Goal: Task Accomplishment & Management: Manage account settings

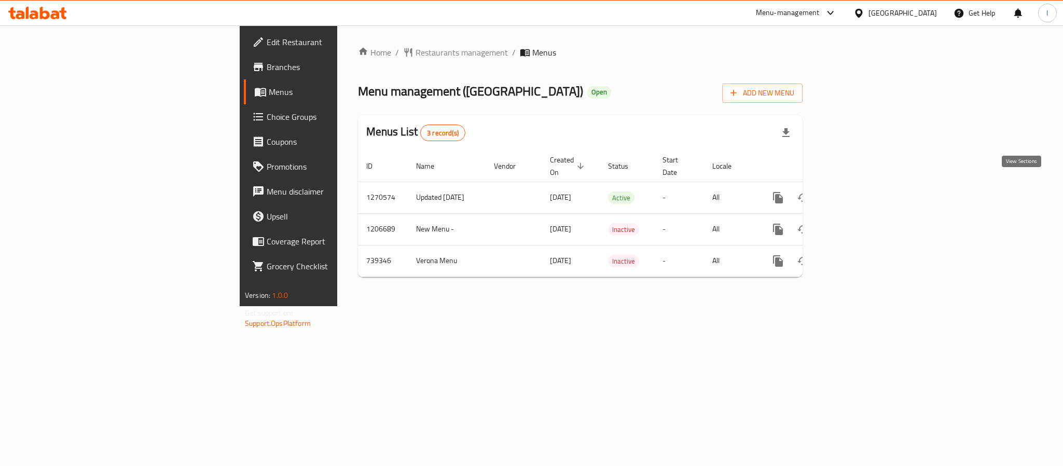
click at [865, 197] on link "enhanced table" at bounding box center [852, 197] width 25 height 25
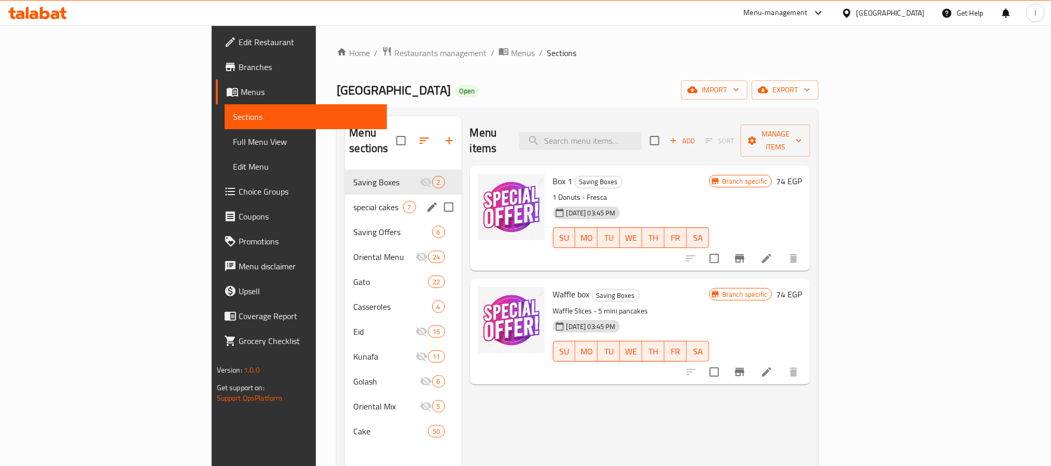
click at [345, 194] on div "special cakes 7" at bounding box center [403, 206] width 116 height 25
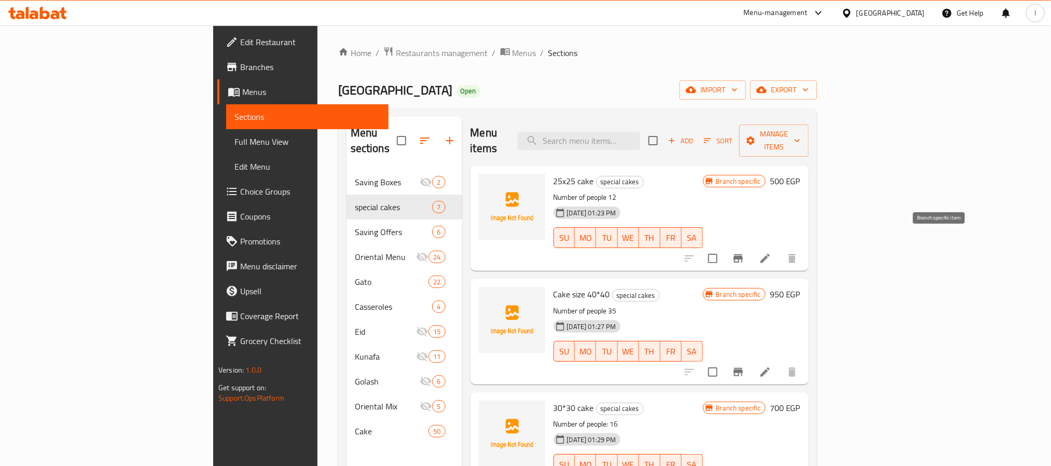
click at [744, 252] on icon "Branch-specific-item" at bounding box center [738, 258] width 12 height 12
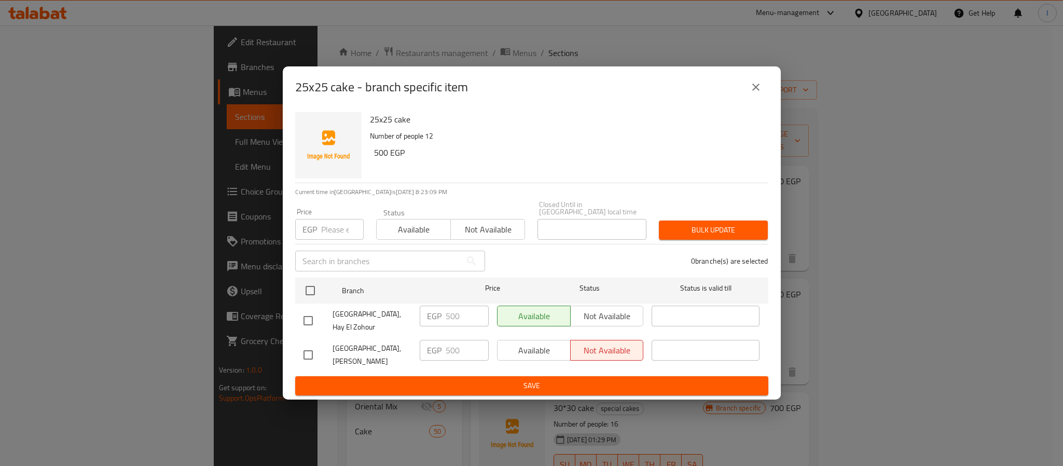
click at [756, 91] on icon "close" at bounding box center [755, 86] width 7 height 7
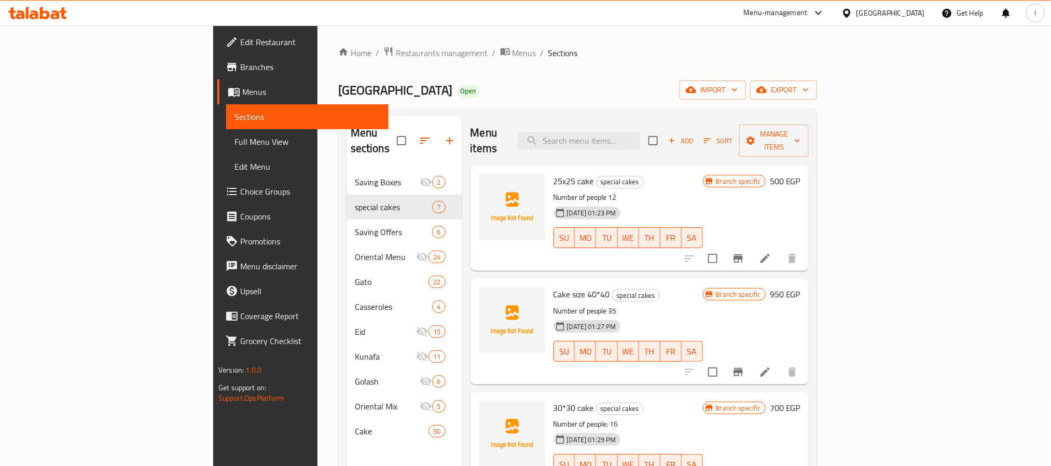
click at [658, 80] on div "Verona Open import export" at bounding box center [577, 89] width 479 height 19
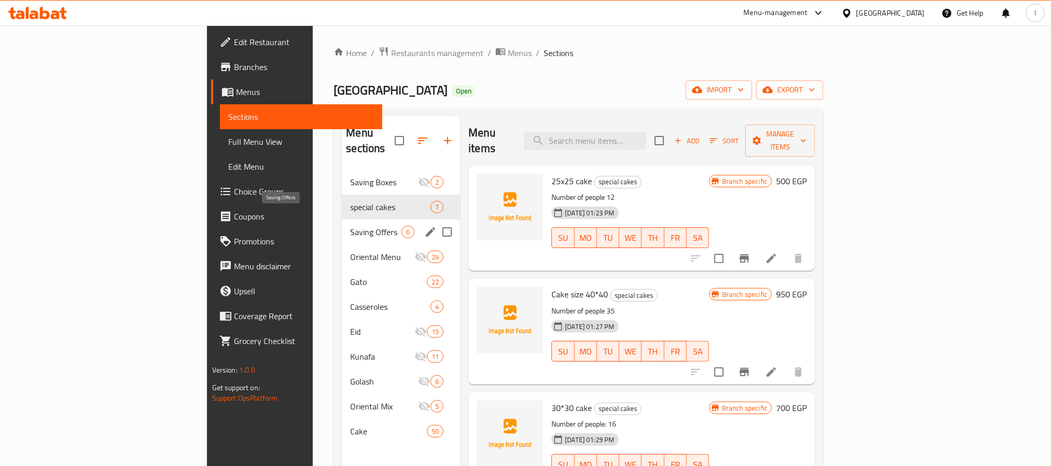
click at [350, 226] on span "Saving Offers" at bounding box center [375, 232] width 51 height 12
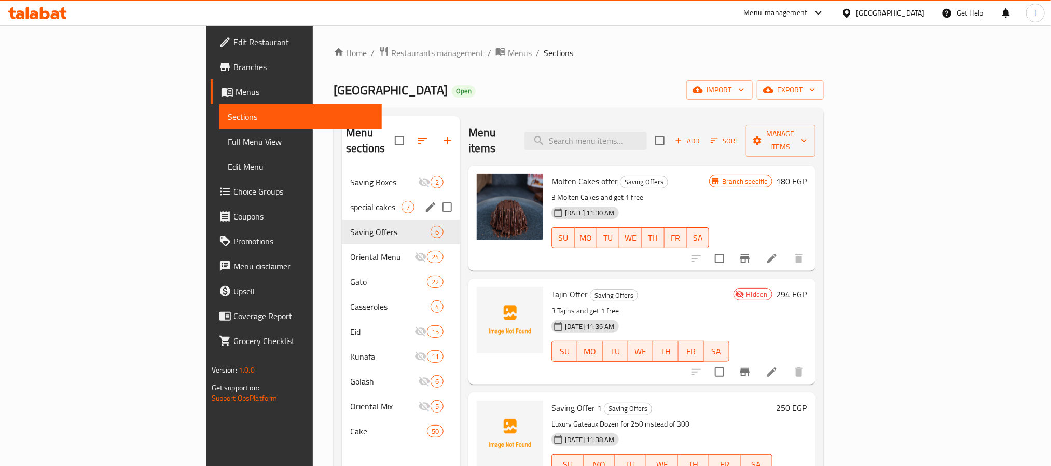
click at [342, 194] on div "special cakes 7" at bounding box center [401, 206] width 118 height 25
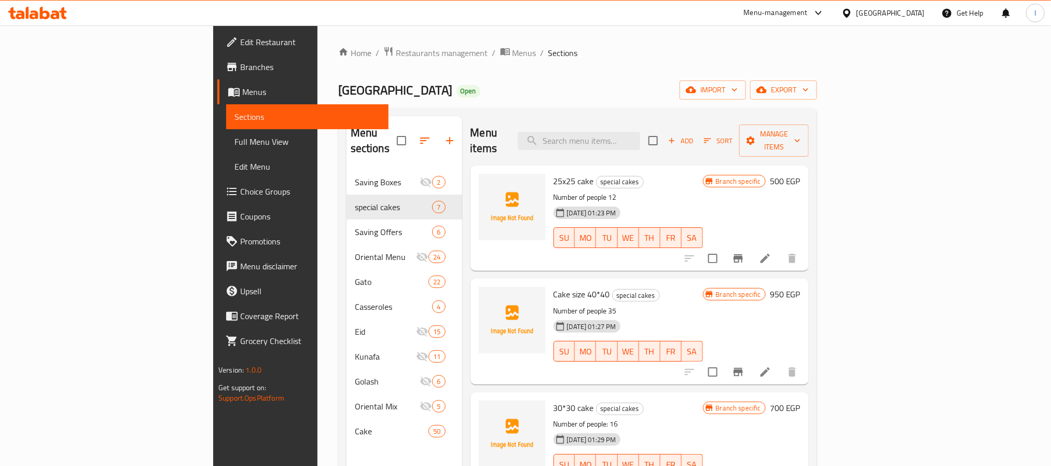
click at [498, 64] on div "Home / Restaurants management / Menus / Sections Verona Open import export Menu…" at bounding box center [577, 318] width 479 height 544
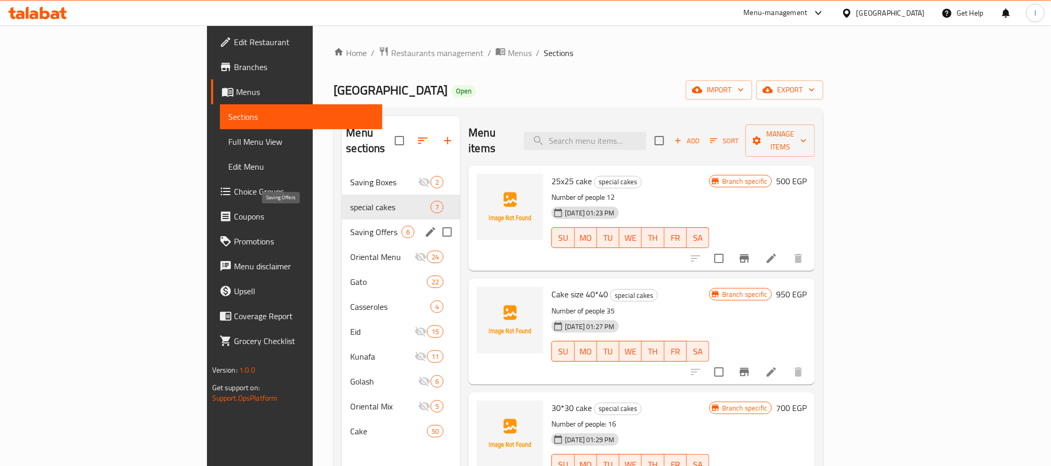
click at [350, 226] on span "Saving Offers" at bounding box center [375, 232] width 51 height 12
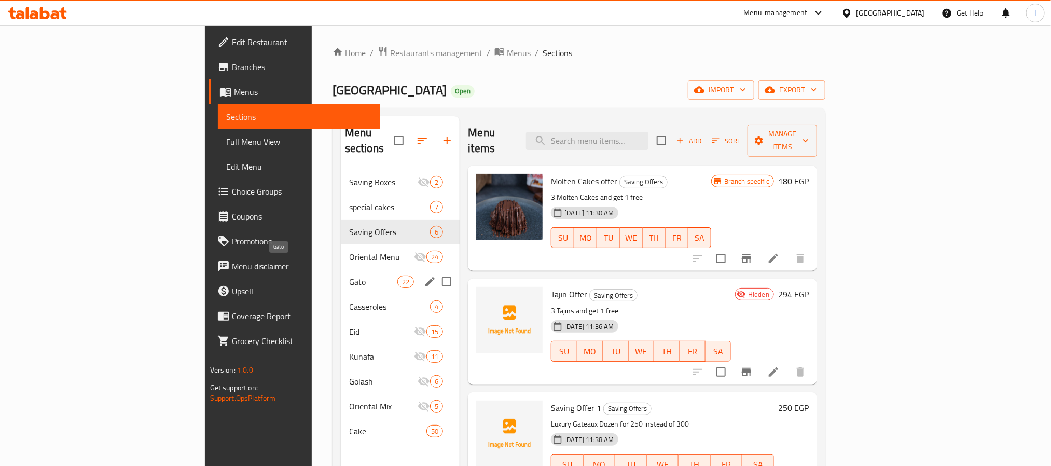
click at [349, 275] on span "Gato" at bounding box center [373, 281] width 48 height 12
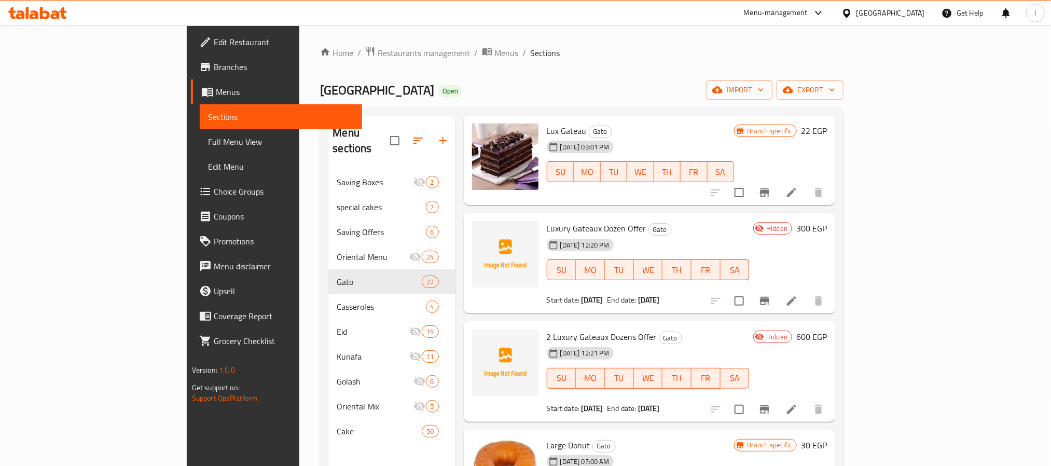
scroll to position [78, 0]
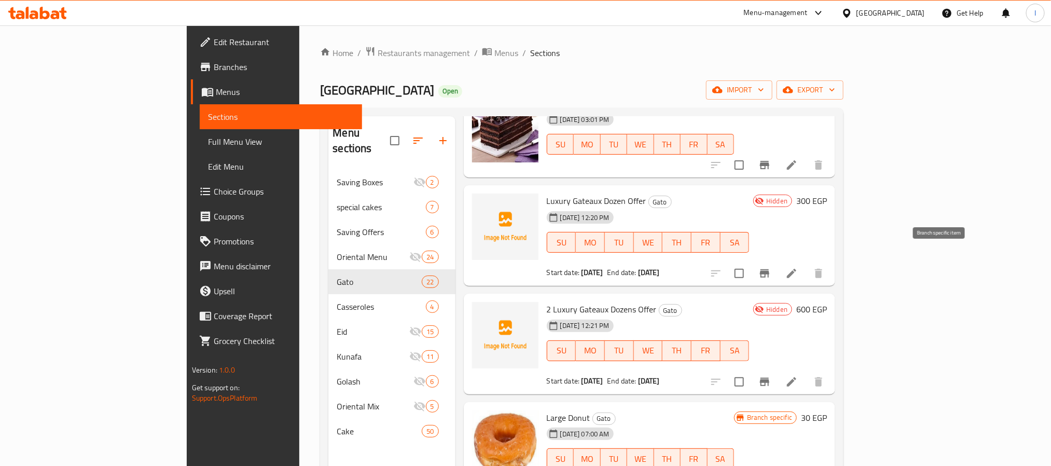
click at [777, 261] on button "Branch-specific-item" at bounding box center [764, 273] width 25 height 25
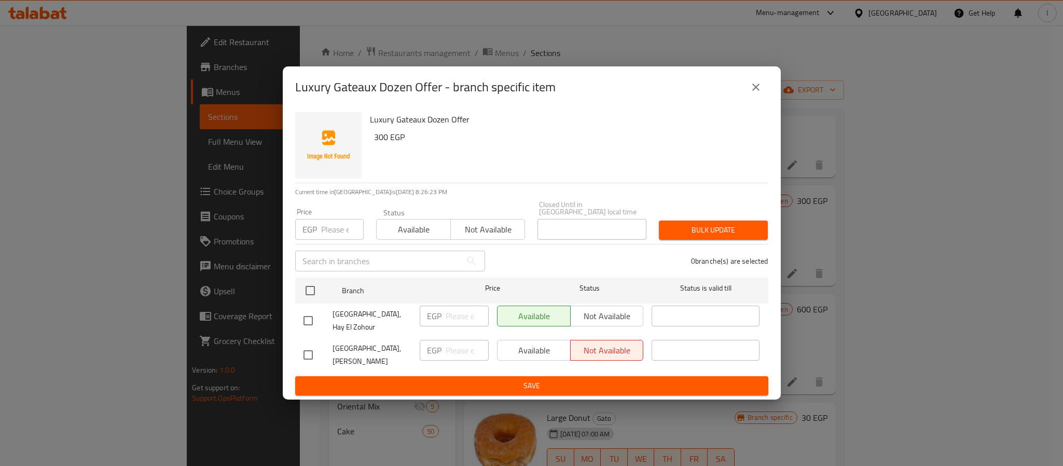
click at [755, 93] on icon "close" at bounding box center [755, 87] width 12 height 12
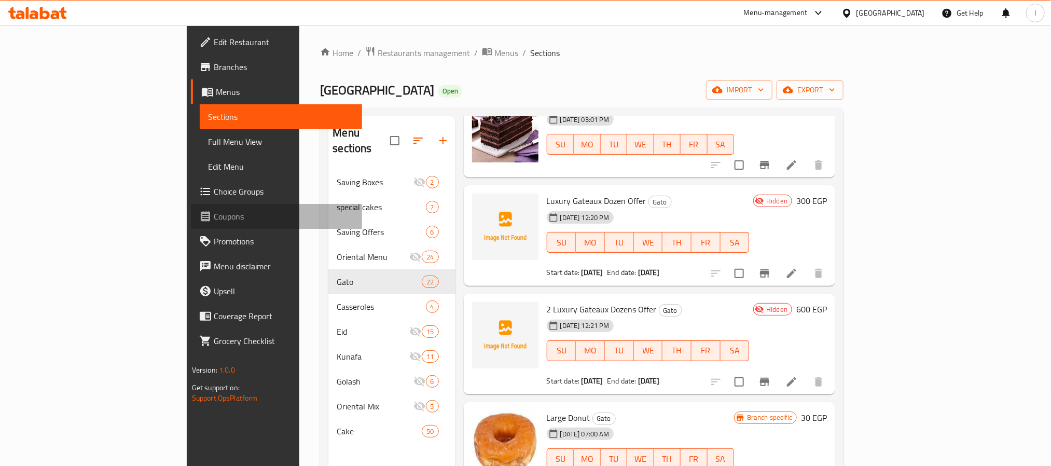
click at [214, 215] on span "Coupons" at bounding box center [284, 216] width 140 height 12
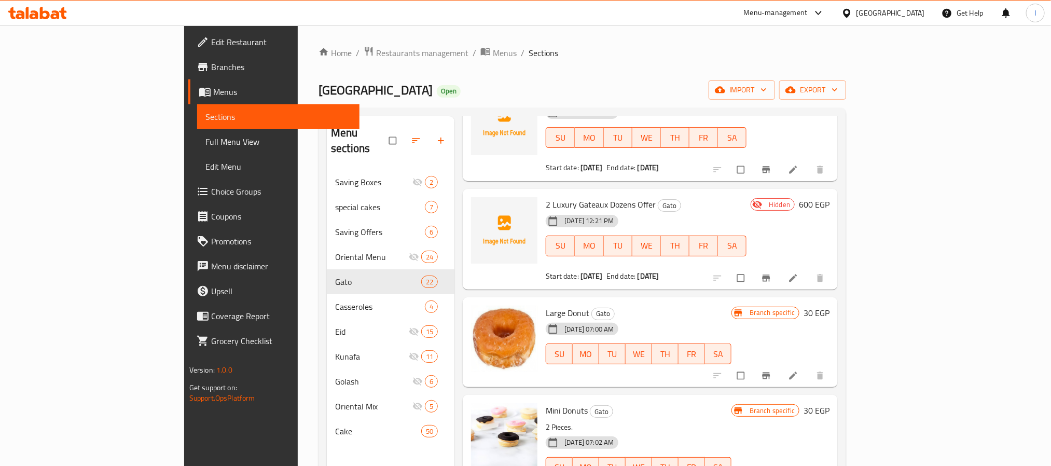
scroll to position [156, 0]
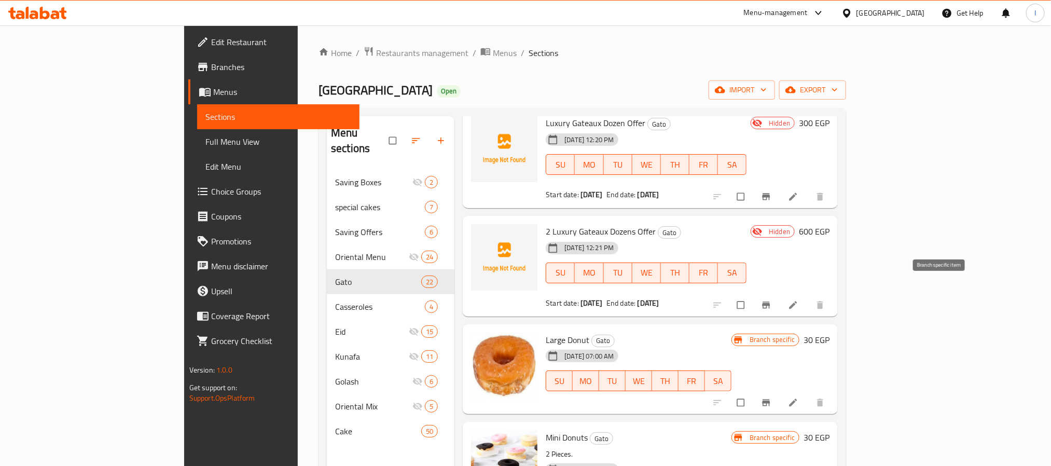
click at [771, 300] on icon "Branch-specific-item" at bounding box center [766, 305] width 10 height 10
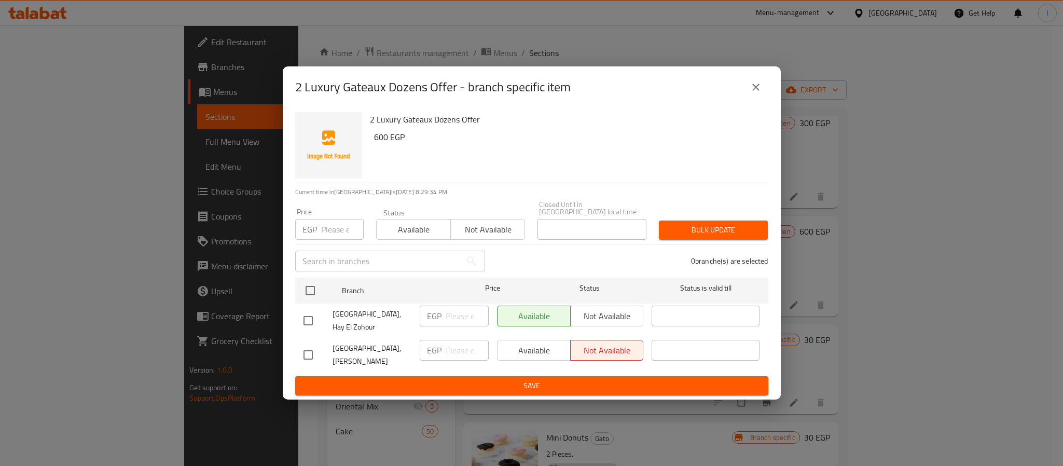
click at [757, 93] on icon "close" at bounding box center [755, 87] width 12 height 12
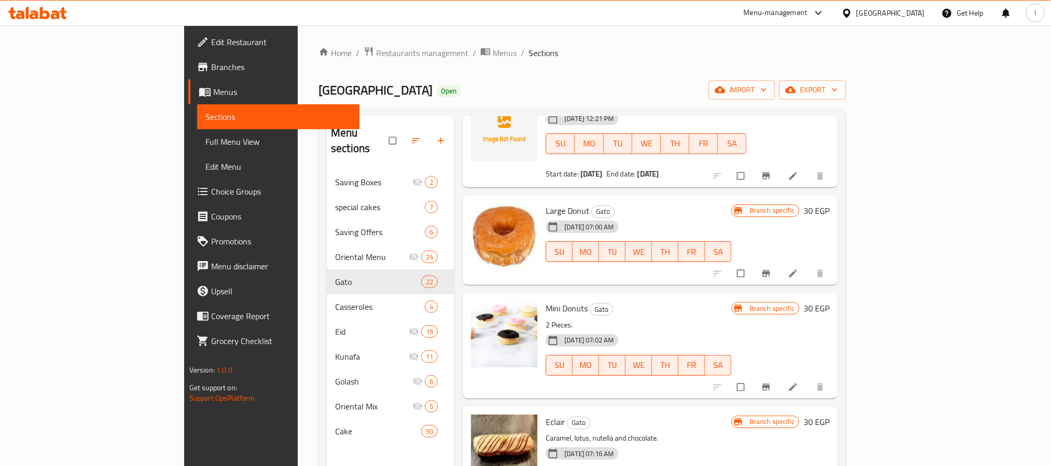
scroll to position [311, 0]
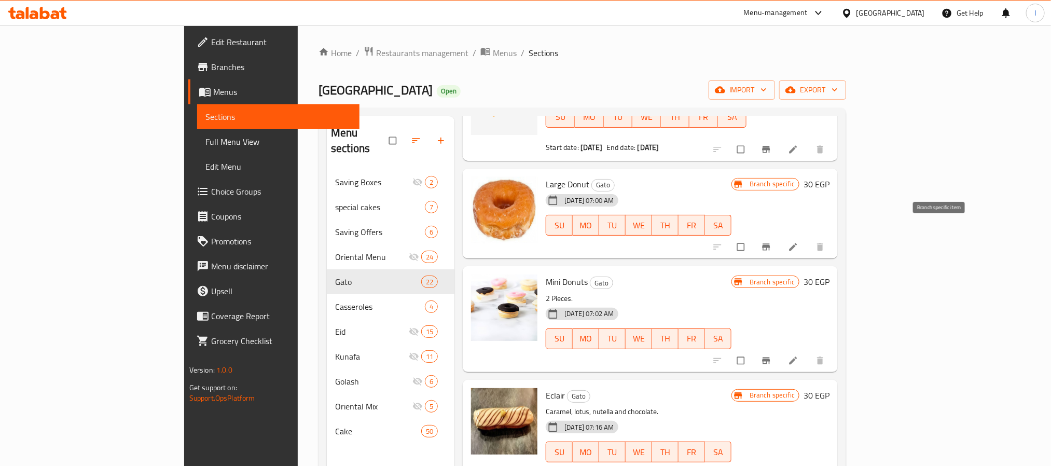
click at [771, 242] on icon "Branch-specific-item" at bounding box center [766, 247] width 10 height 10
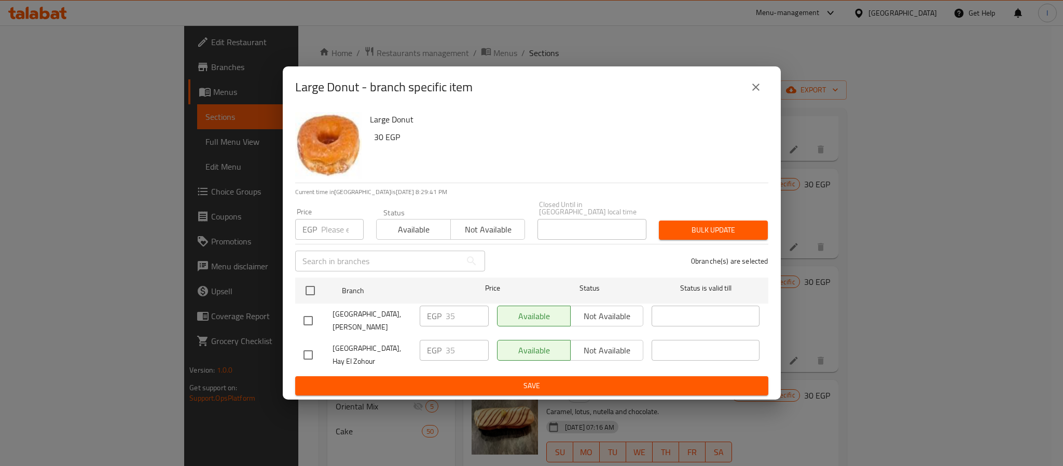
click at [758, 91] on icon "close" at bounding box center [755, 86] width 7 height 7
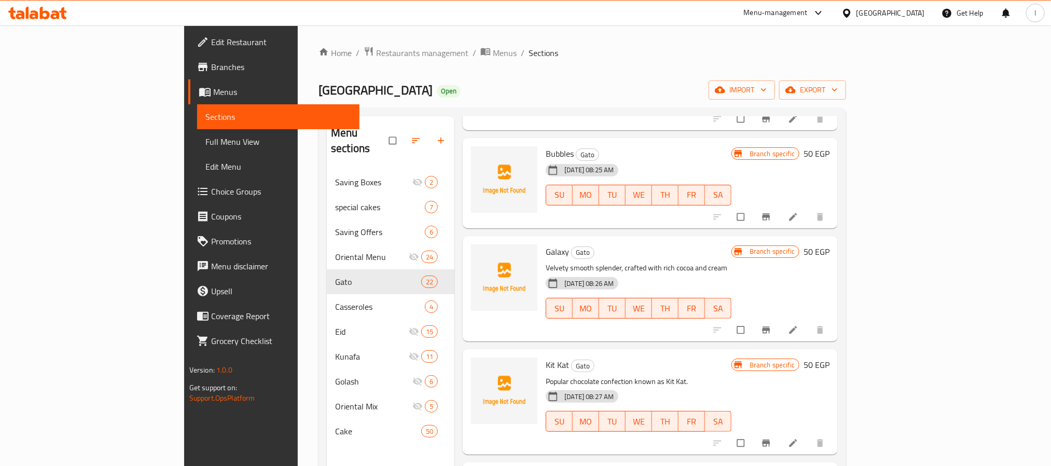
scroll to position [1917, 0]
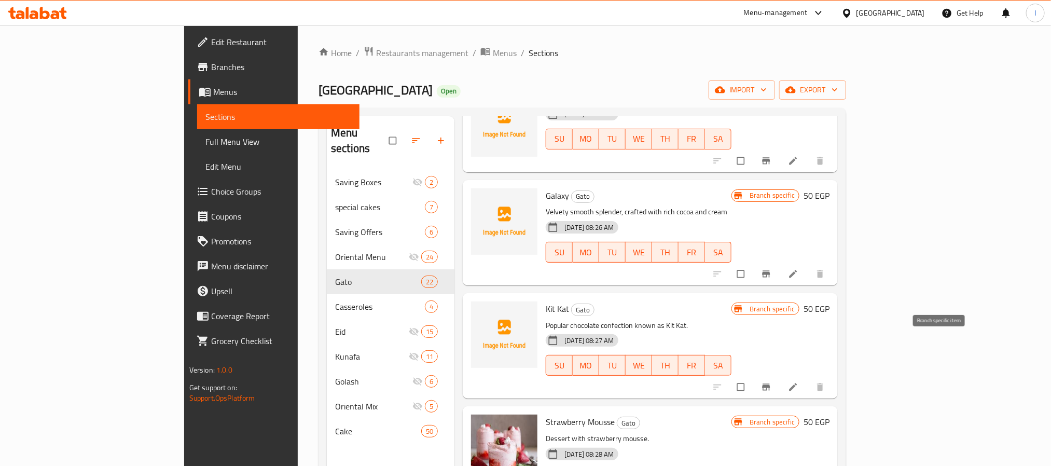
click at [779, 375] on button "Branch-specific-item" at bounding box center [767, 386] width 25 height 23
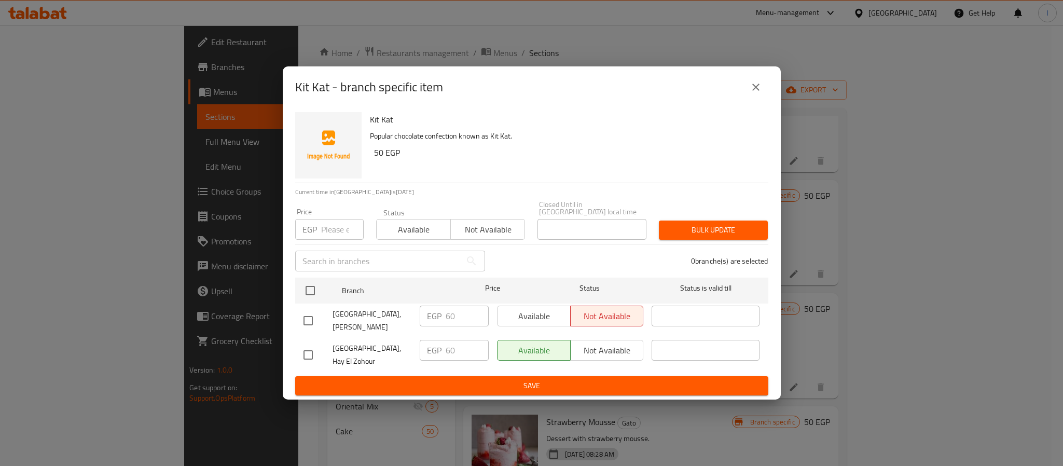
click at [753, 93] on icon "close" at bounding box center [755, 87] width 12 height 12
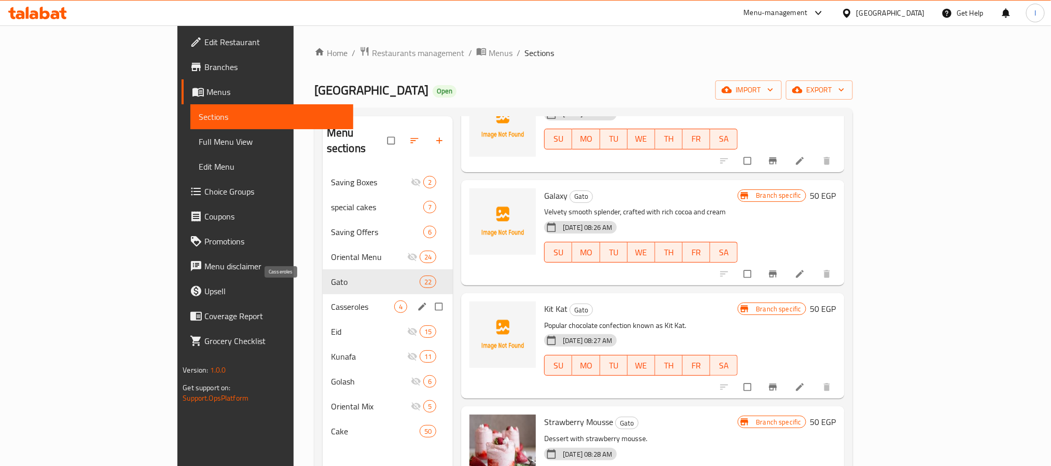
click at [331, 300] on span "Casseroles" at bounding box center [362, 306] width 63 height 12
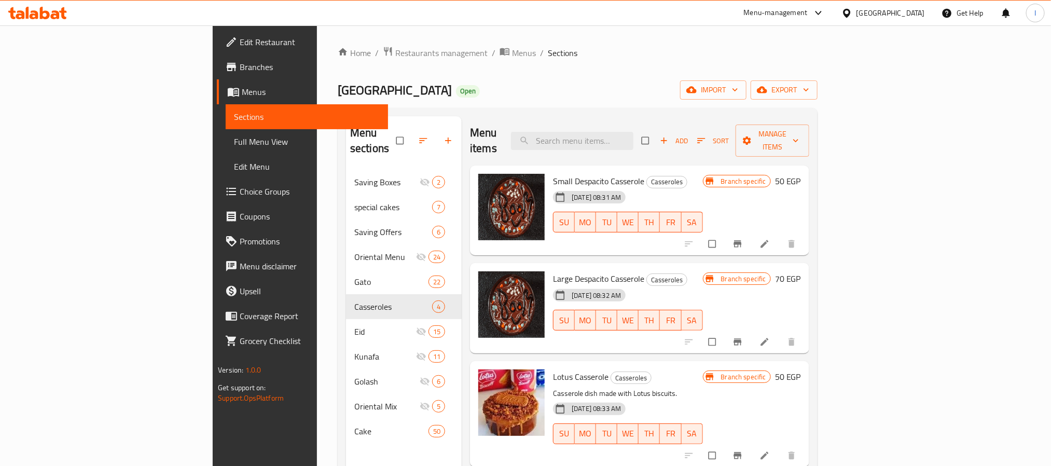
scroll to position [145, 0]
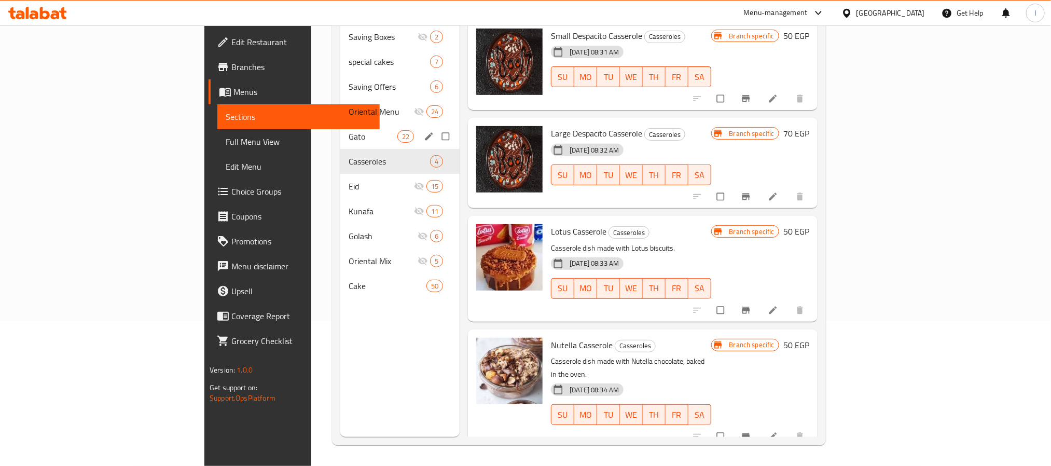
click at [349, 130] on span "Gato" at bounding box center [373, 136] width 49 height 12
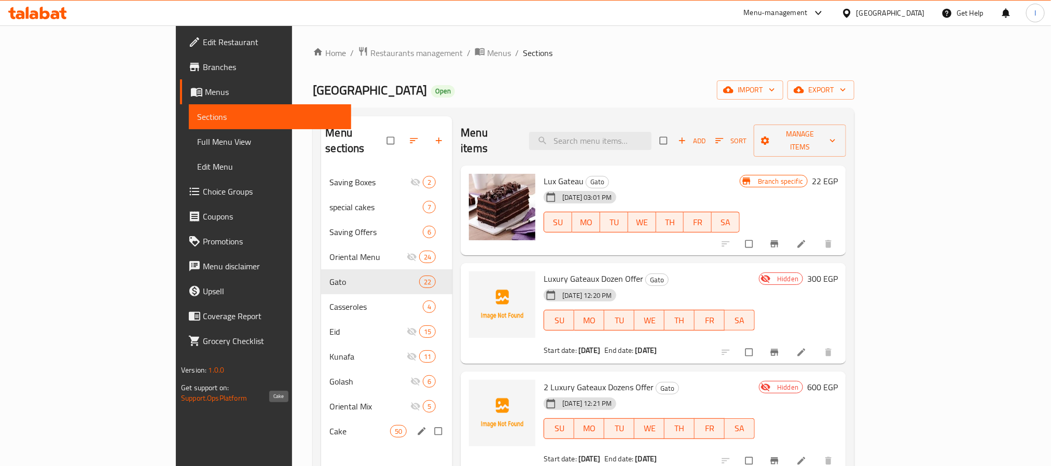
click at [329, 425] on span "Cake" at bounding box center [359, 431] width 61 height 12
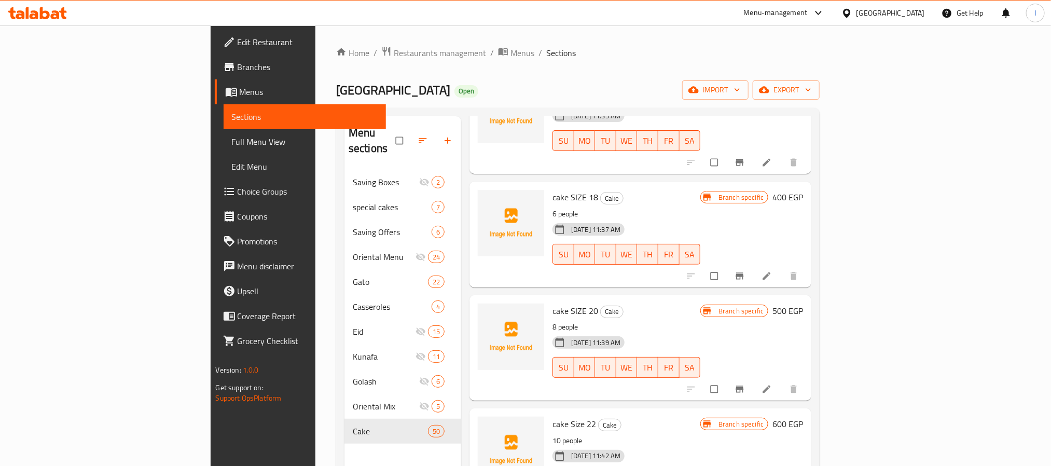
scroll to position [5114, 0]
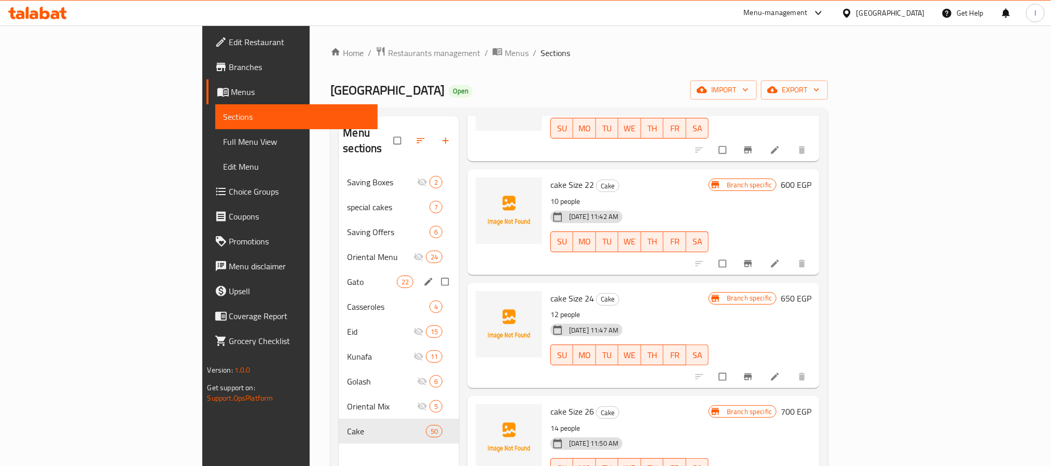
click at [339, 274] on div "Gato 22" at bounding box center [399, 281] width 120 height 25
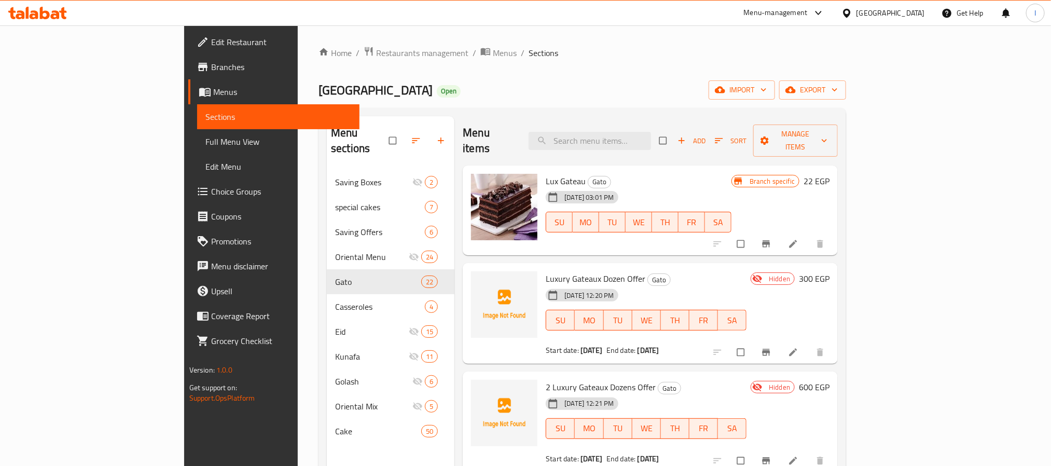
click at [546, 271] on span "Luxury Gateaux Dozen Offer" at bounding box center [596, 279] width 100 height 16
copy h6 "Luxury Gateaux Dozen Offer"
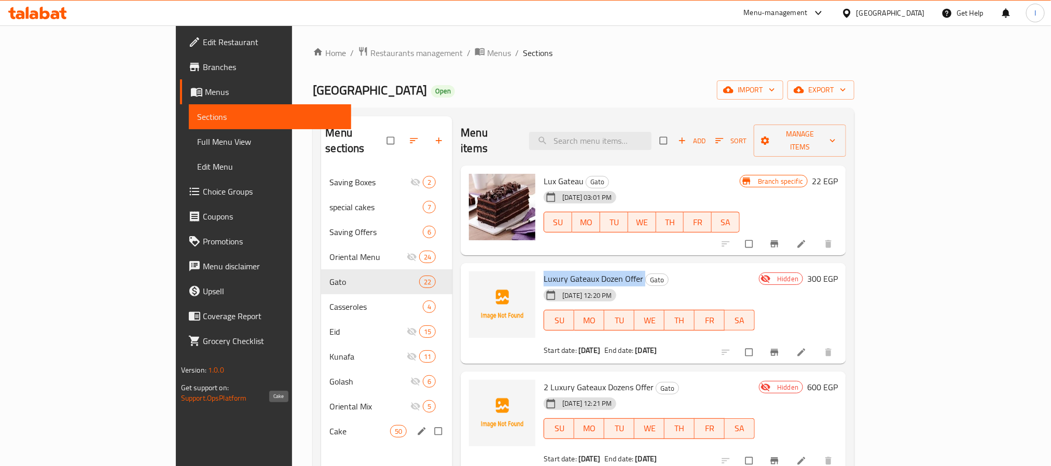
drag, startPoint x: 254, startPoint y: 416, endPoint x: 256, endPoint y: 410, distance: 6.4
click at [329, 425] on span "Cake" at bounding box center [359, 431] width 61 height 12
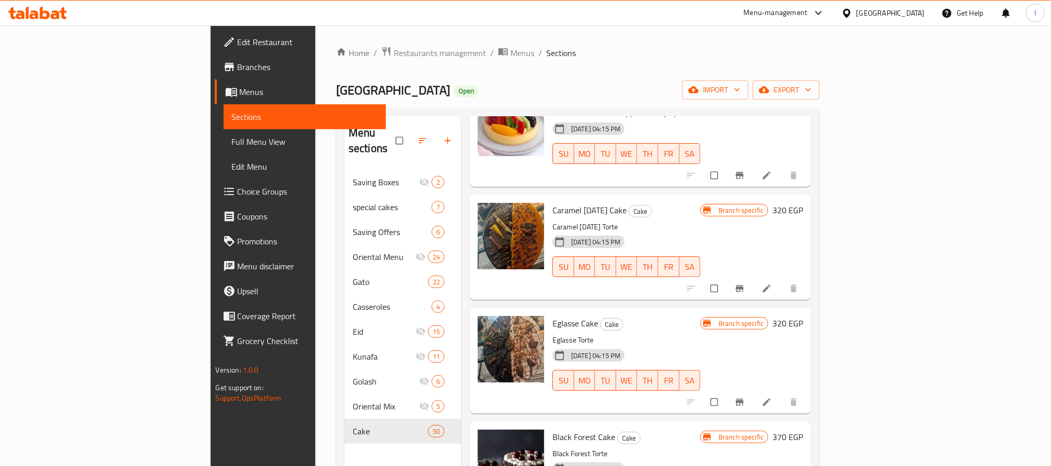
scroll to position [1634, 0]
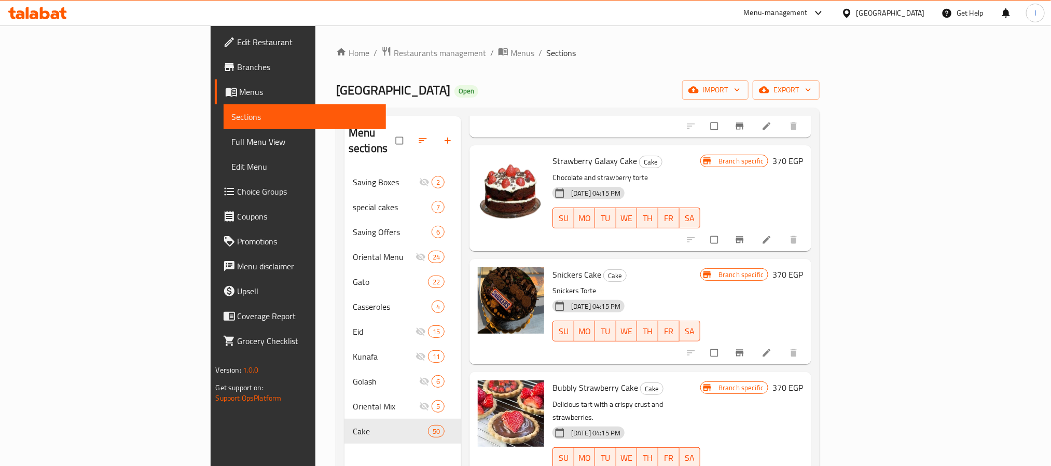
click at [753, 228] on button "Branch-specific-item" at bounding box center [740, 239] width 25 height 23
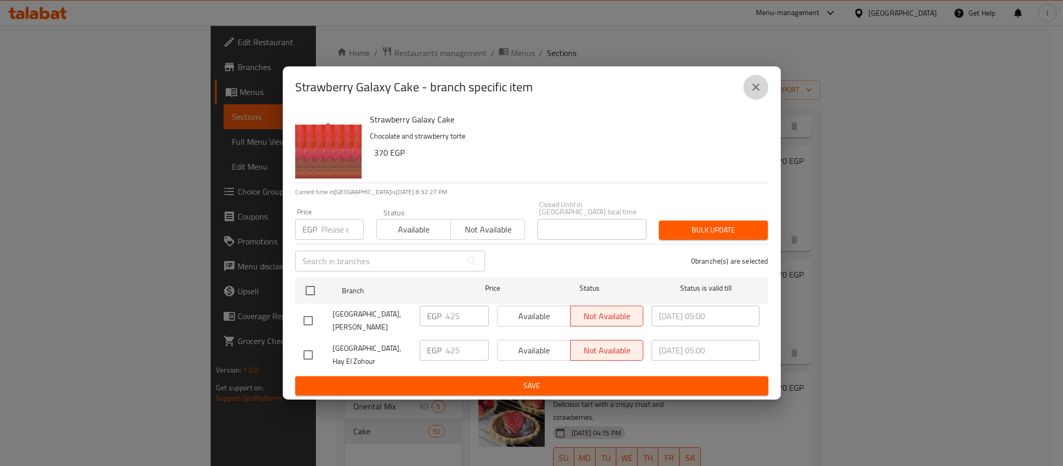
click at [754, 91] on icon "close" at bounding box center [755, 86] width 7 height 7
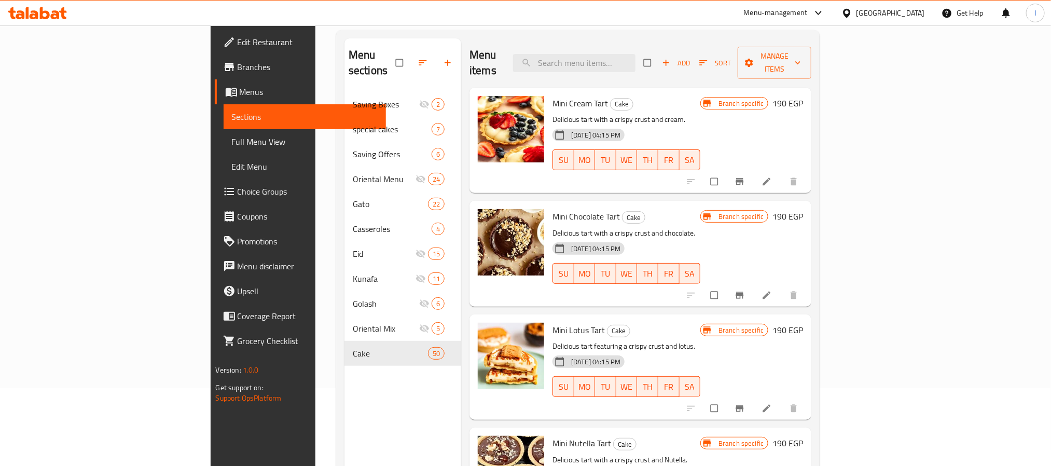
scroll to position [0, 0]
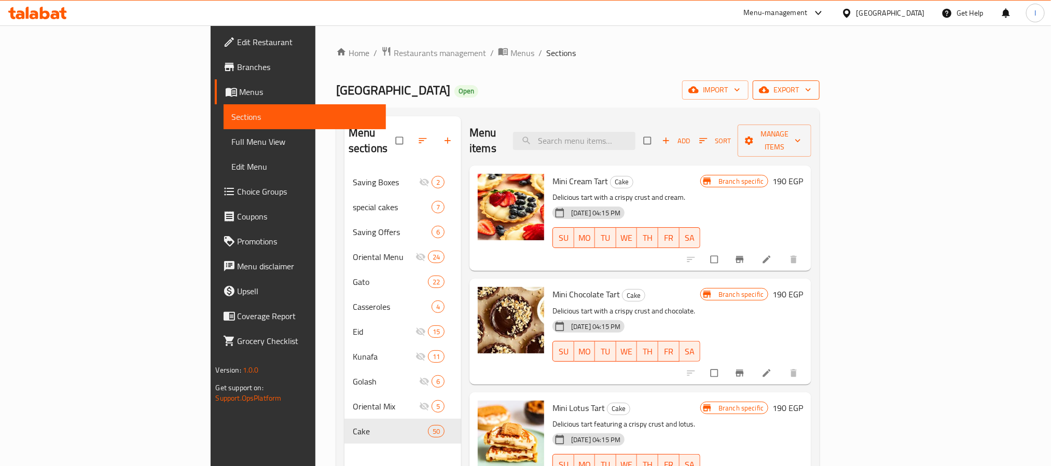
click at [811, 89] on span "export" at bounding box center [786, 89] width 50 height 13
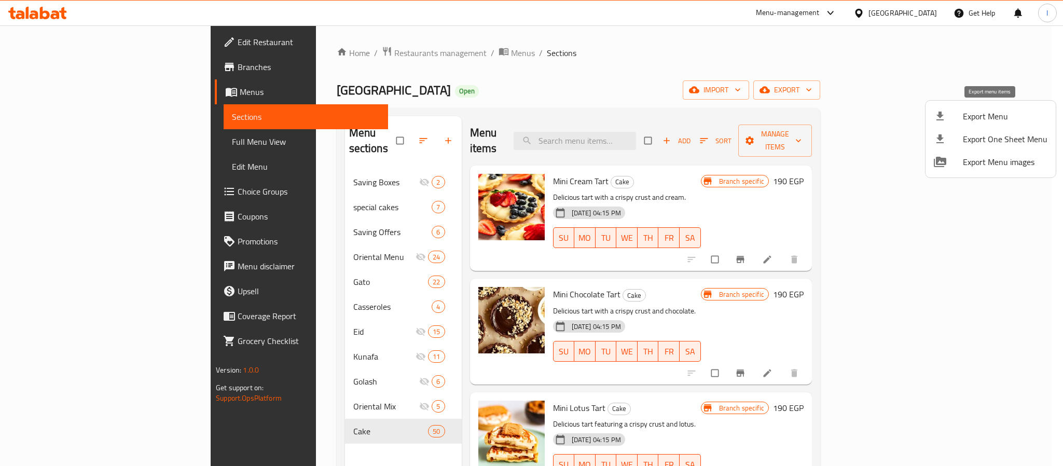
click at [988, 119] on span "Export Menu" at bounding box center [1005, 116] width 85 height 12
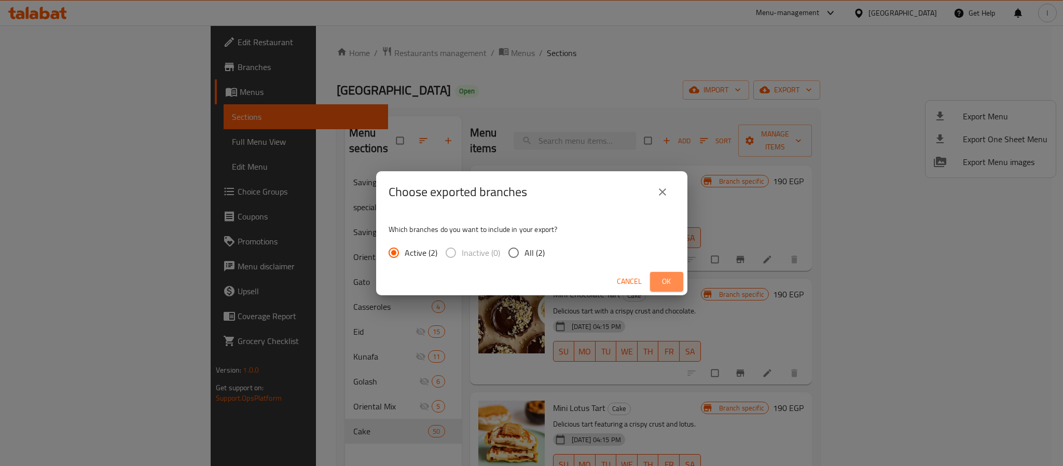
click at [670, 281] on span "Ok" at bounding box center [666, 281] width 17 height 13
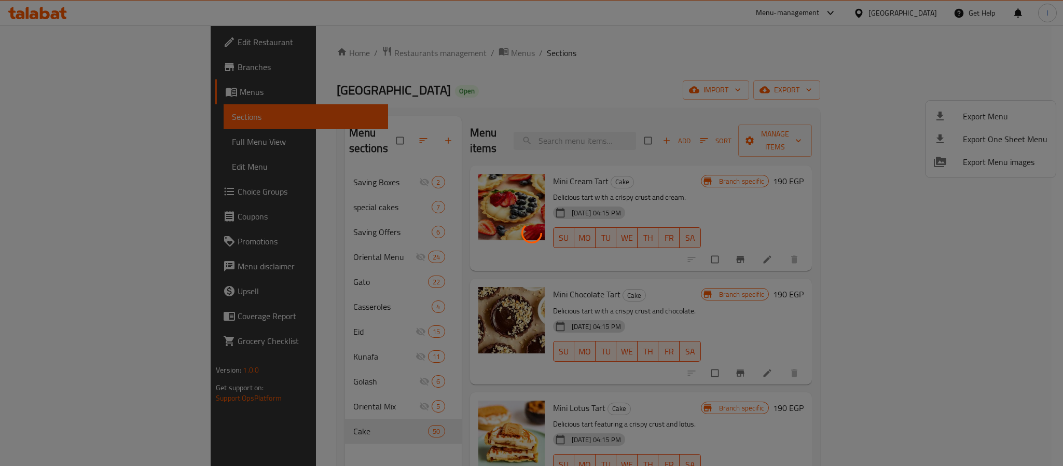
click at [652, 72] on div at bounding box center [531, 233] width 1063 height 466
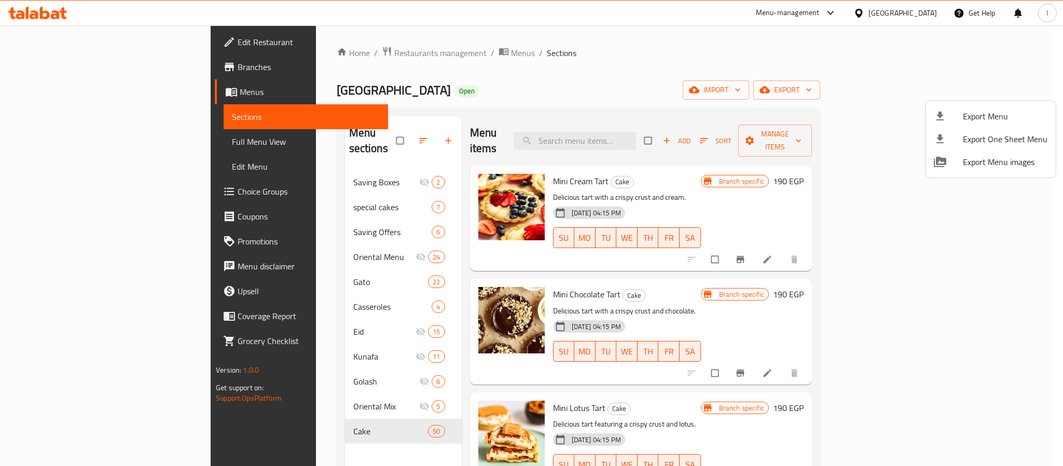
click at [62, 237] on div at bounding box center [531, 233] width 1063 height 466
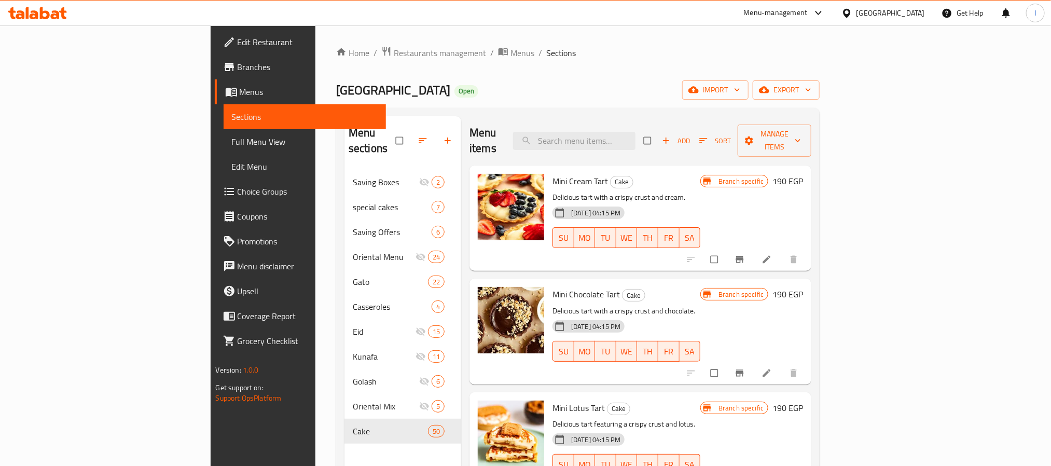
click at [238, 243] on span "Promotions" at bounding box center [308, 241] width 140 height 12
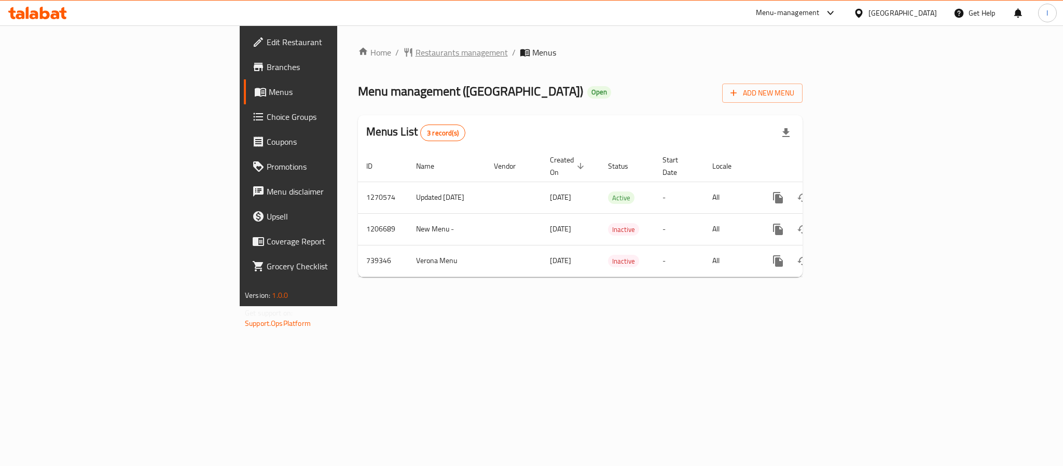
click at [415, 53] on span "Restaurants management" at bounding box center [461, 52] width 92 height 12
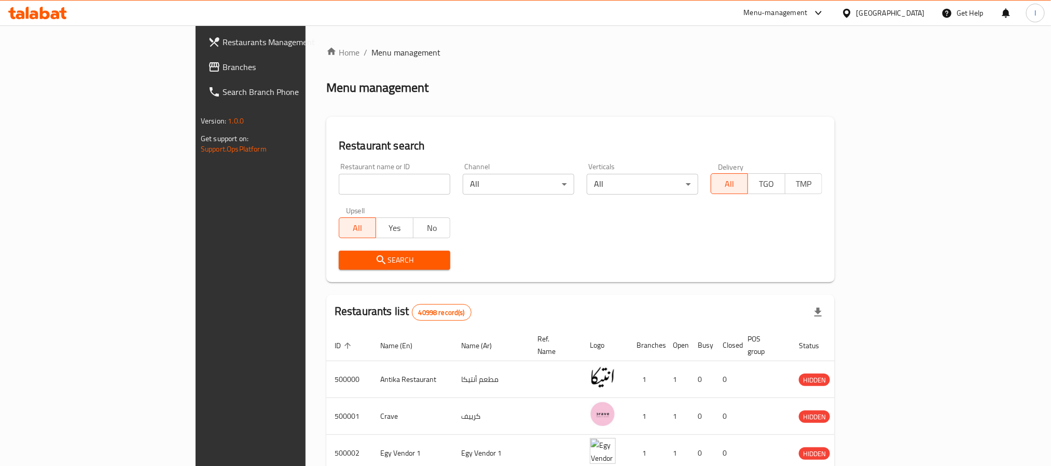
click at [464, 87] on div "Menu management" at bounding box center [580, 87] width 508 height 17
click at [384, 74] on div "Home / Menu management Menu management Restaurant search Restaurant name or ID …" at bounding box center [580, 388] width 508 height 685
click at [222, 61] on span "Branches" at bounding box center [292, 67] width 140 height 12
